Goal: Information Seeking & Learning: Learn about a topic

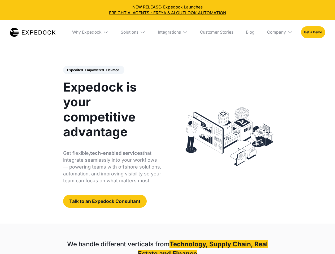
select select
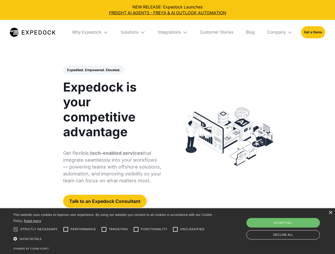
click at [167, 32] on div "Integrations" at bounding box center [169, 32] width 23 height 5
click at [90, 32] on div "Why Expedock" at bounding box center [86, 32] width 29 height 5
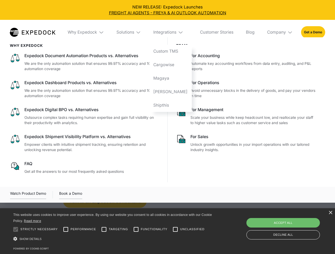
click at [133, 32] on div "Solutions" at bounding box center [125, 32] width 18 height 5
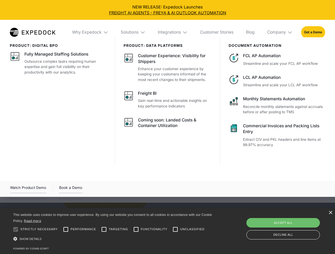
click at [173, 32] on div "Integrations" at bounding box center [169, 32] width 23 height 5
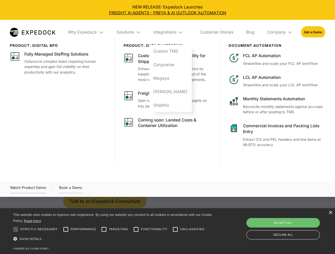
click at [280, 32] on div "Company" at bounding box center [276, 32] width 19 height 5
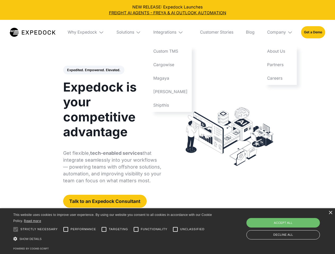
click at [93, 70] on div "Expedited. Empowered. Elevated. Automate Freight Document Extraction at 99.97% …" at bounding box center [112, 137] width 98 height 143
click at [16, 230] on div at bounding box center [15, 229] width 11 height 11
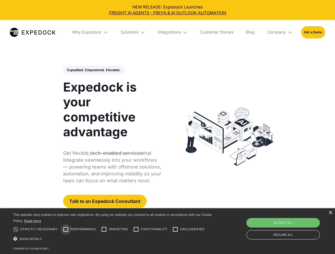
click at [66, 230] on input "Performance" at bounding box center [65, 229] width 11 height 11
checkbox input "true"
click at [104, 230] on input "Targeting" at bounding box center [104, 229] width 11 height 11
checkbox input "true"
click at [136, 230] on input "Functionality" at bounding box center [136, 229] width 11 height 11
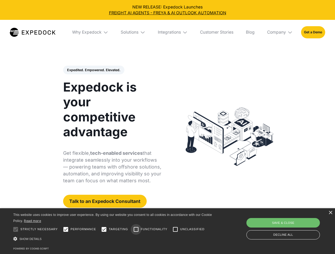
checkbox input "true"
